Goal: Transaction & Acquisition: Purchase product/service

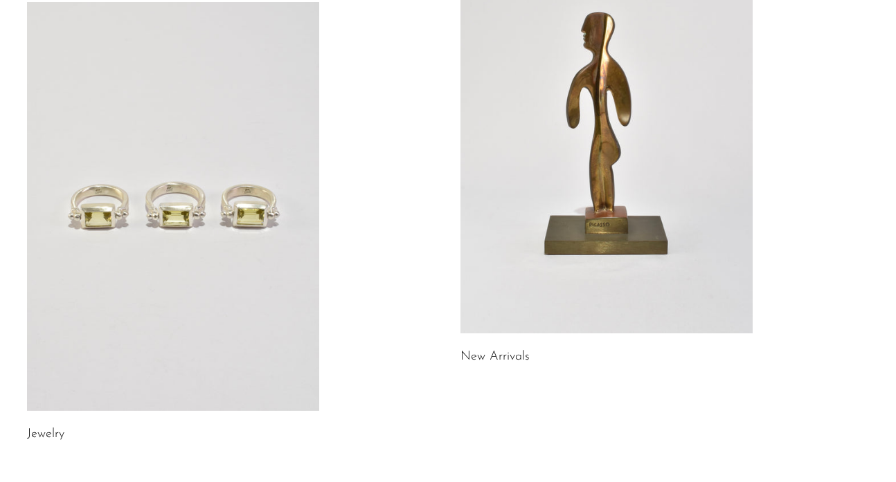
scroll to position [458, 0]
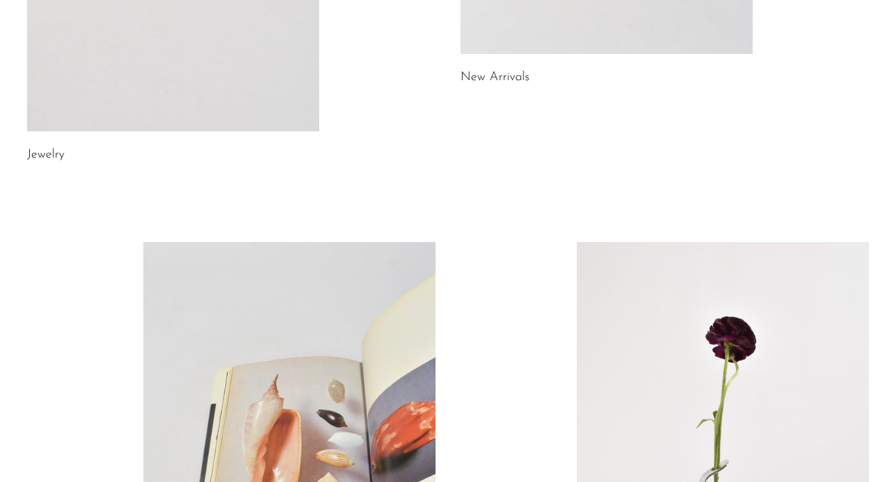
click at [491, 73] on link "New Arrivals" at bounding box center [494, 77] width 69 height 12
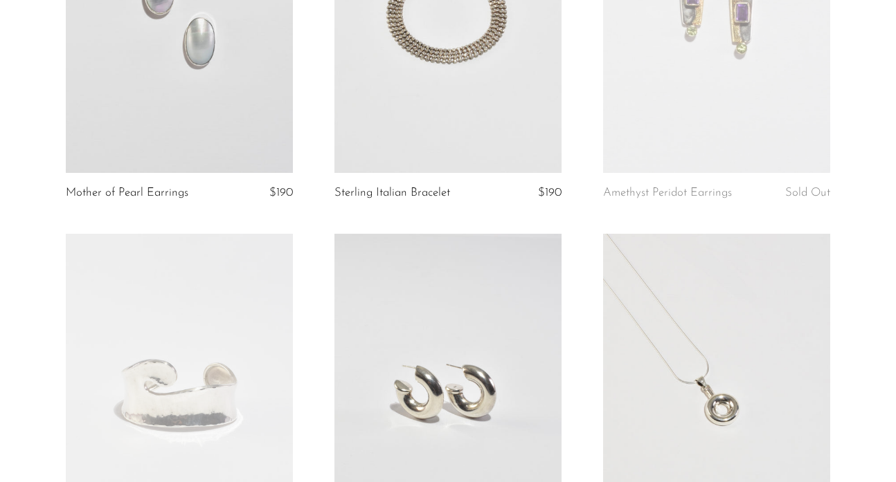
scroll to position [1412, 0]
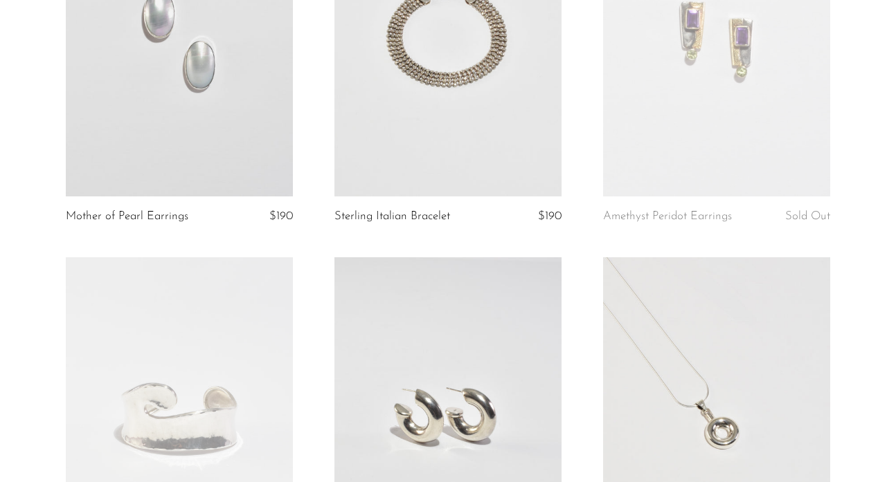
click at [246, 105] on link at bounding box center [179, 37] width 227 height 318
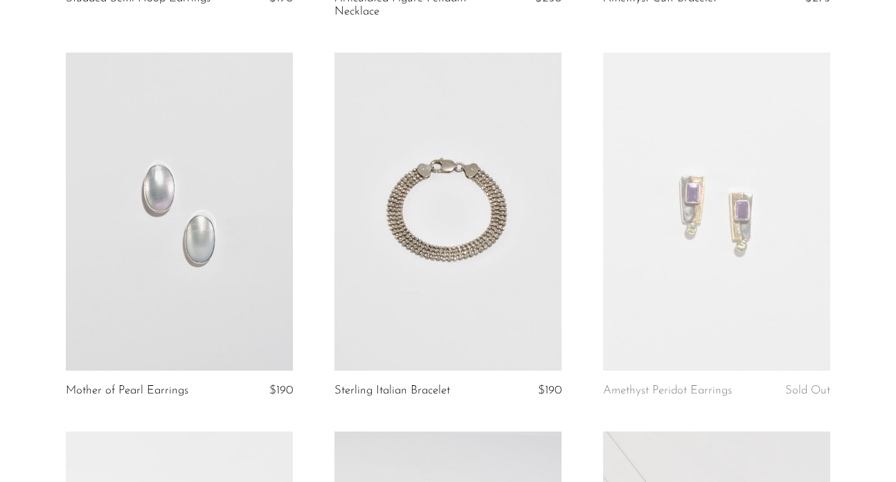
scroll to position [1237, 0]
click at [150, 191] on link at bounding box center [179, 212] width 227 height 318
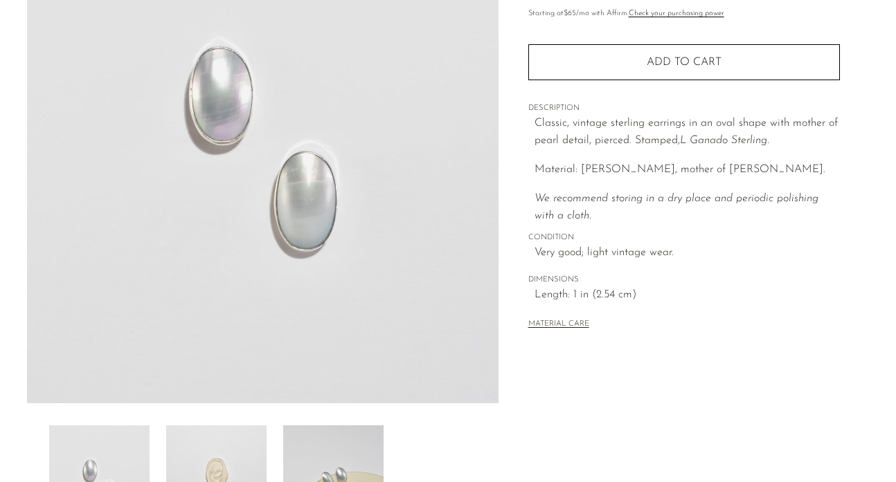
scroll to position [317, 0]
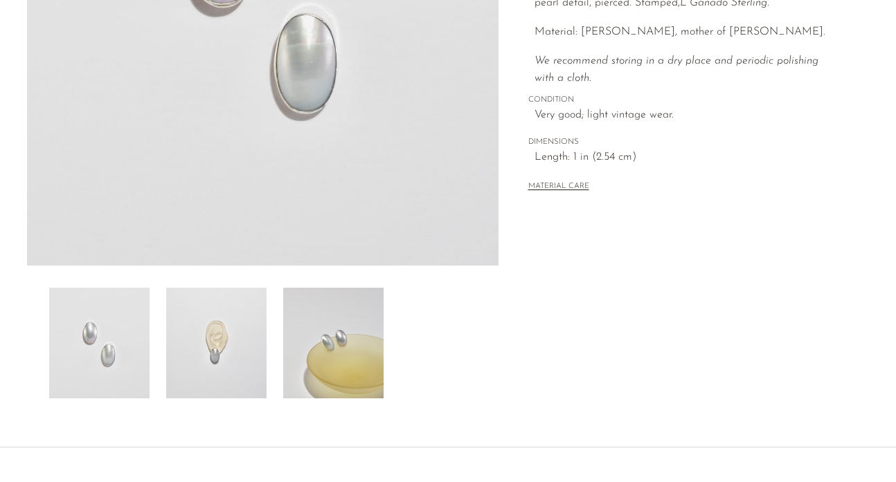
click at [237, 337] on img at bounding box center [216, 343] width 100 height 111
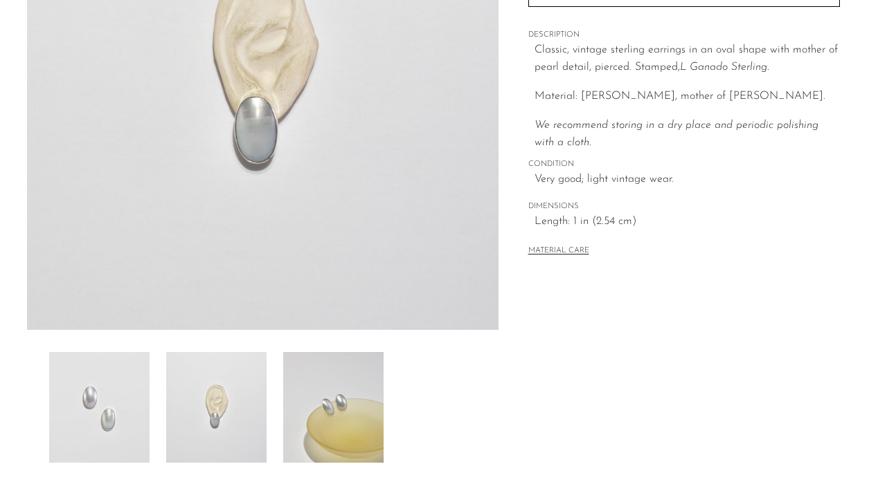
scroll to position [93, 0]
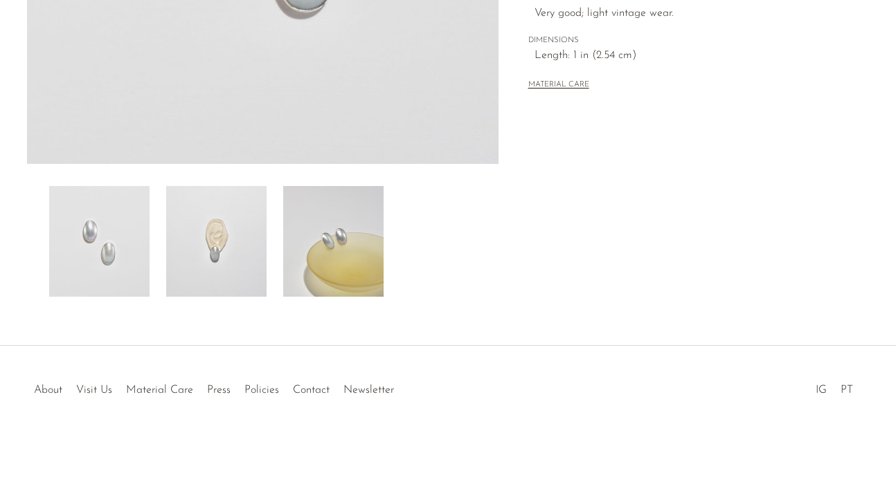
click at [262, 228] on img at bounding box center [216, 241] width 100 height 111
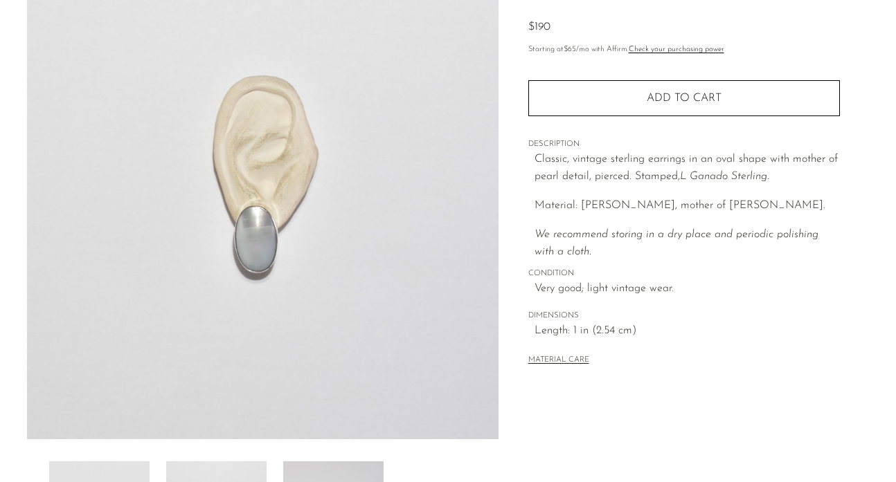
scroll to position [37, 0]
